Goal: Task Accomplishment & Management: Use online tool/utility

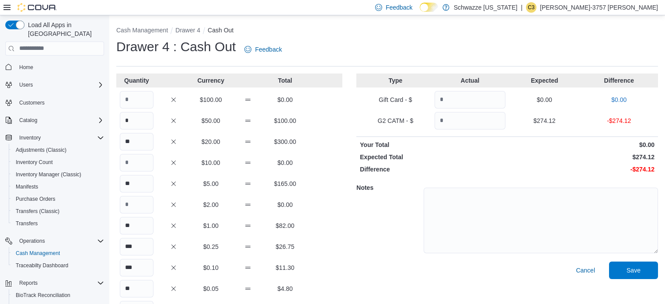
scroll to position [69, 0]
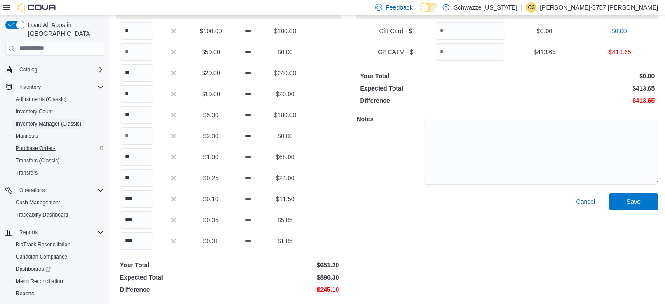
scroll to position [75, 0]
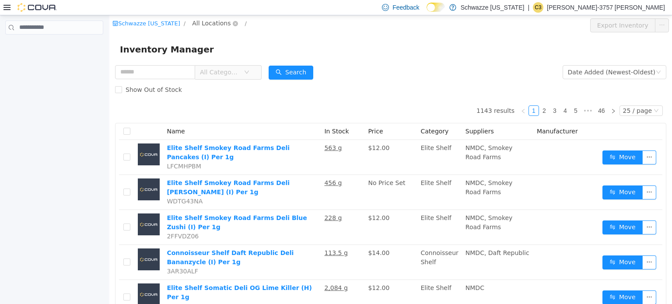
click at [204, 19] on span "All Locations" at bounding box center [211, 23] width 38 height 10
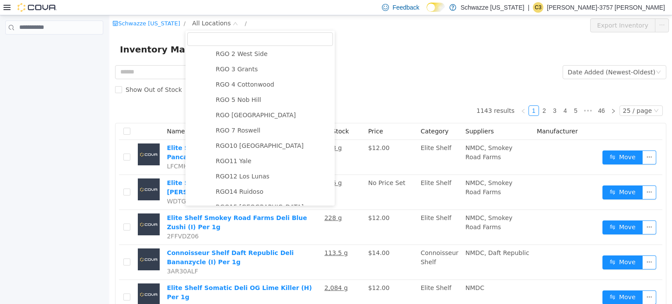
scroll to position [309, 0]
click at [238, 147] on span "RGO10 Santa Fe" at bounding box center [260, 143] width 88 height 7
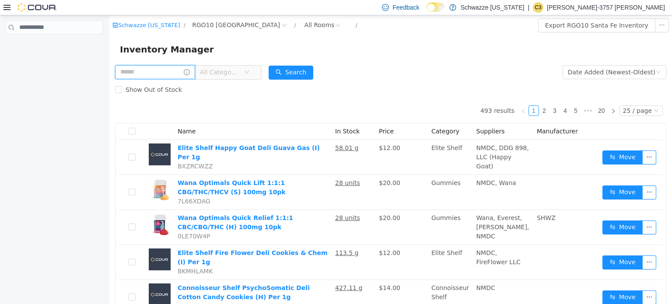
click at [166, 72] on input "text" at bounding box center [155, 72] width 80 height 14
type input "******"
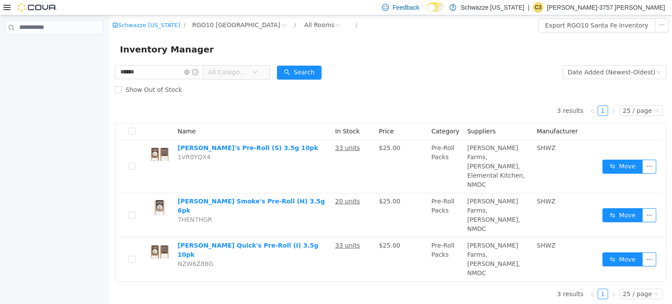
click at [8, 3] on div at bounding box center [29, 7] width 53 height 9
click at [7, 7] on icon at bounding box center [6, 7] width 7 height 7
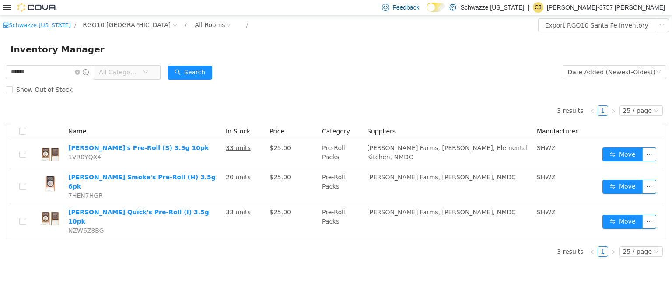
click at [7, 9] on icon at bounding box center [6, 7] width 7 height 5
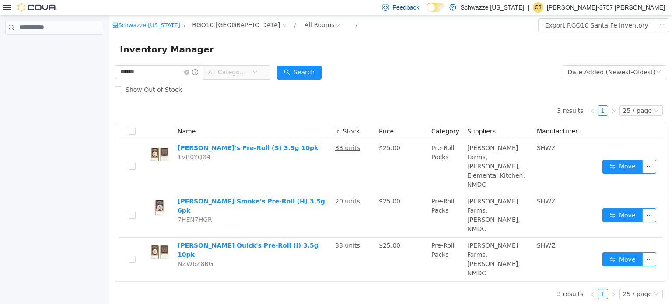
click at [6, 5] on icon at bounding box center [6, 7] width 7 height 5
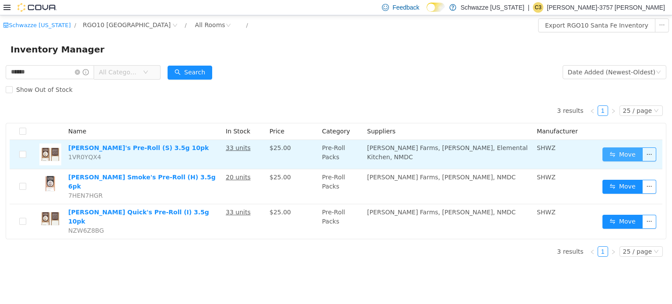
click at [619, 153] on button "Move" at bounding box center [622, 154] width 40 height 14
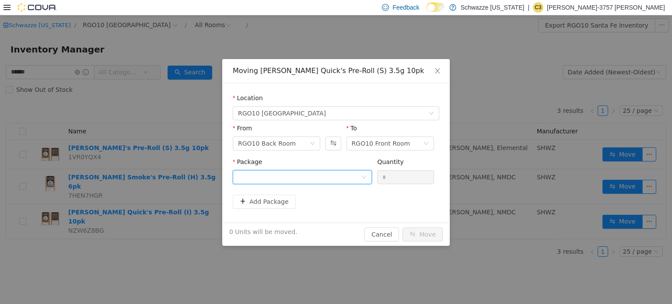
click at [339, 176] on div at bounding box center [299, 176] width 123 height 13
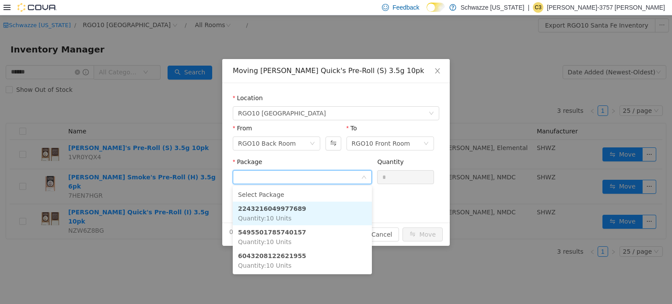
click at [326, 208] on li "2243216049977689 Quantity : 10 Units" at bounding box center [302, 213] width 139 height 24
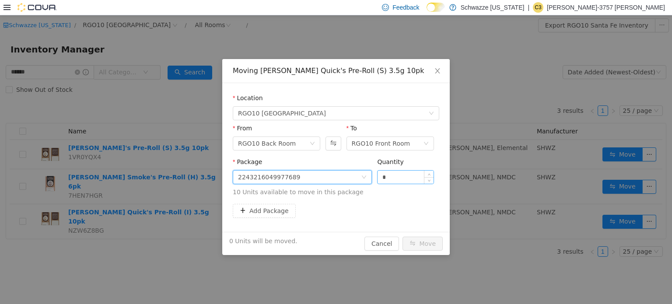
click at [410, 178] on input "*" at bounding box center [405, 176] width 56 height 13
type input "**"
click at [422, 245] on button "Move" at bounding box center [422, 243] width 40 height 14
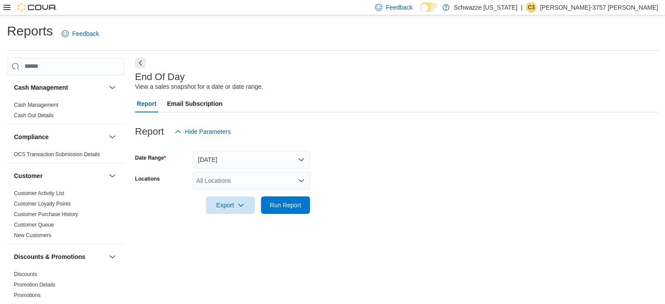
scroll to position [6, 0]
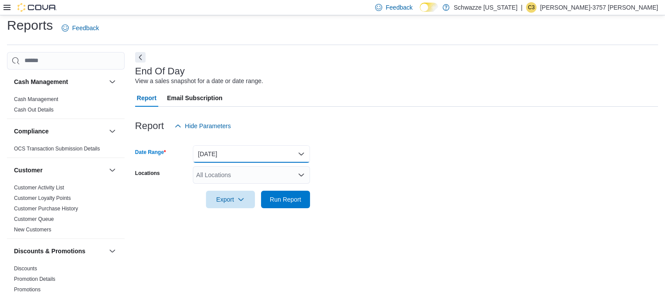
click at [265, 153] on button "[DATE]" at bounding box center [251, 153] width 117 height 17
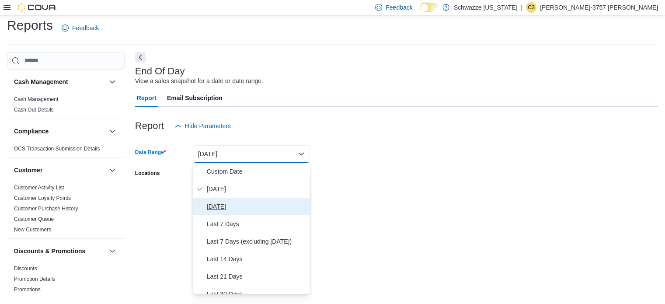
click at [250, 207] on span "Yesterday" at bounding box center [257, 206] width 100 height 10
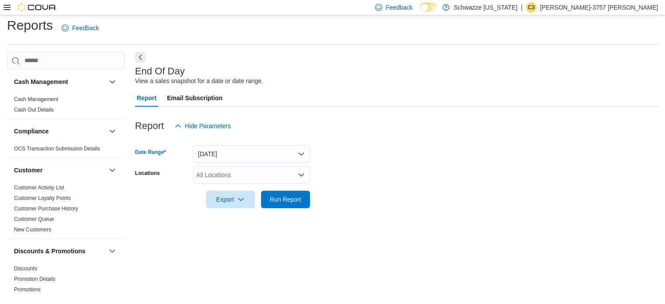
click at [236, 182] on div "All Locations" at bounding box center [251, 174] width 117 height 17
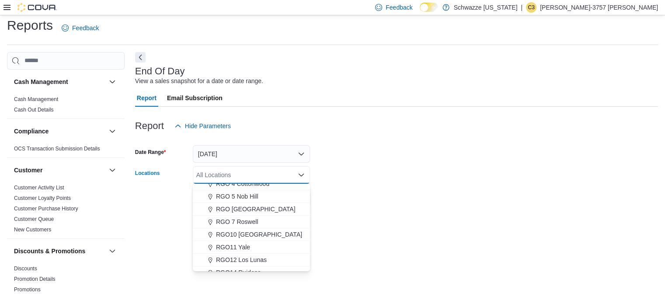
scroll to position [286, 0]
click at [248, 231] on span "RGO10 Santa Fe" at bounding box center [259, 233] width 86 height 9
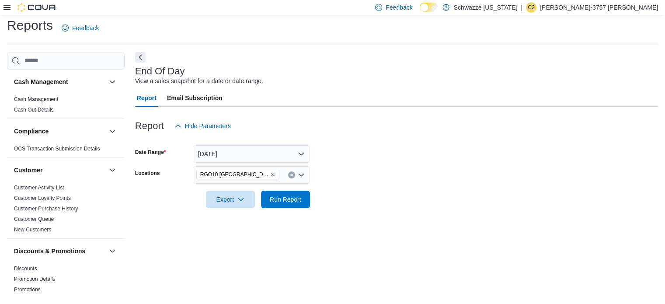
click at [386, 219] on div "End Of Day View a sales snapshot for a date or date range. Report Email Subscri…" at bounding box center [396, 174] width 523 height 245
click at [298, 201] on span "Run Report" at bounding box center [285, 199] width 31 height 9
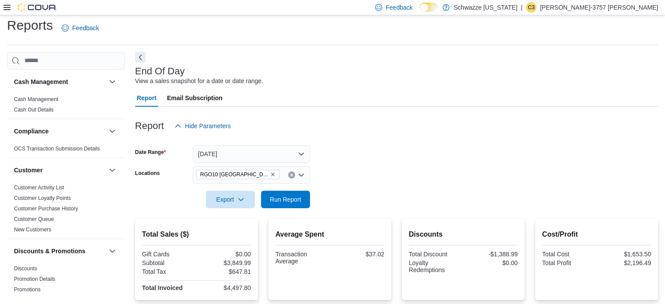
click at [420, 175] on form "Date Range Yesterday Locations RGO10 Santa Fe Export Run Report" at bounding box center [396, 171] width 523 height 73
click at [273, 154] on button "Yesterday" at bounding box center [251, 153] width 117 height 17
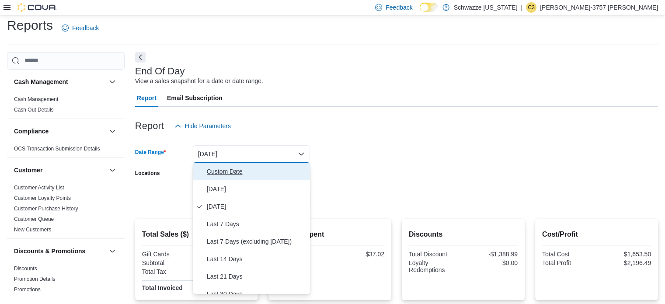
click at [244, 173] on span "Custom Date" at bounding box center [257, 171] width 100 height 10
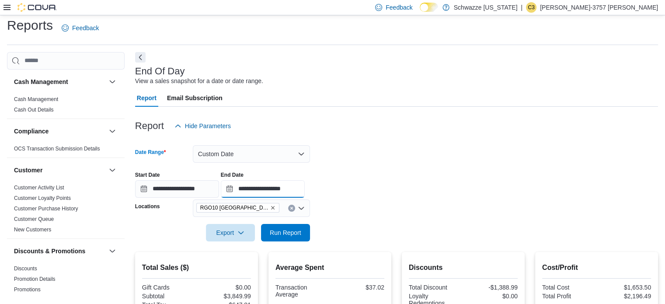
click at [260, 184] on input "**********" at bounding box center [263, 188] width 84 height 17
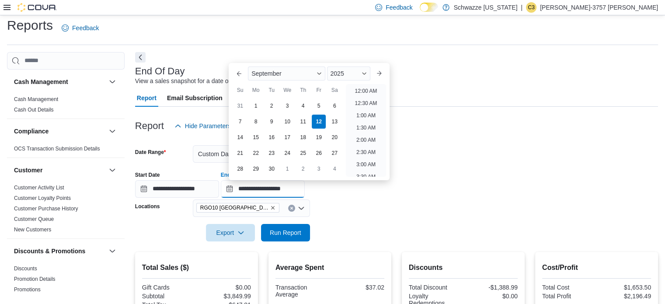
scroll to position [497, 0]
click at [315, 103] on div "5" at bounding box center [318, 105] width 15 height 15
type input "**********"
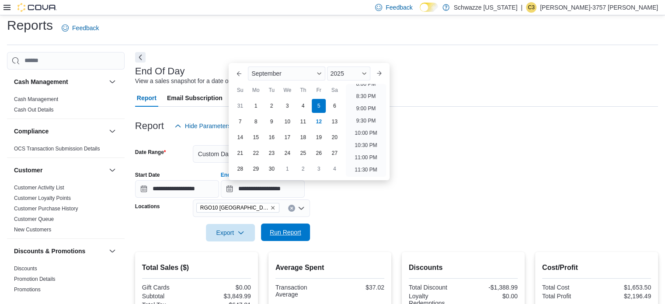
click at [289, 232] on span "Run Report" at bounding box center [285, 232] width 31 height 9
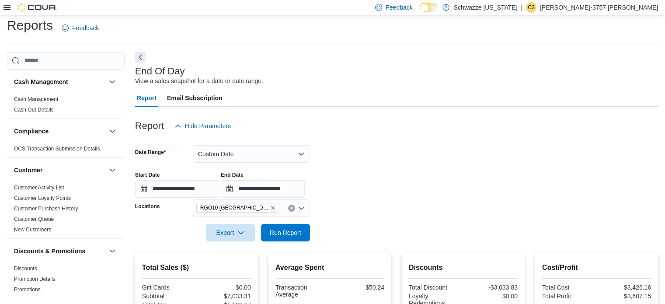
click at [394, 172] on div "**********" at bounding box center [396, 180] width 523 height 33
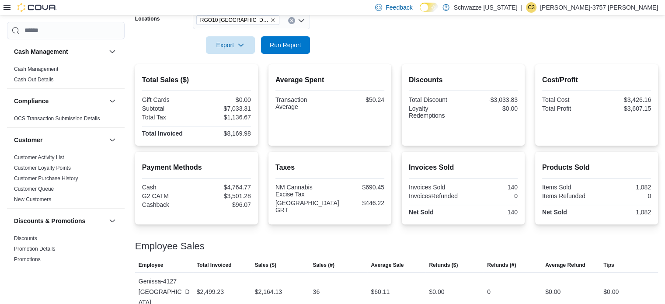
scroll to position [191, 0]
